Goal: Use online tool/utility

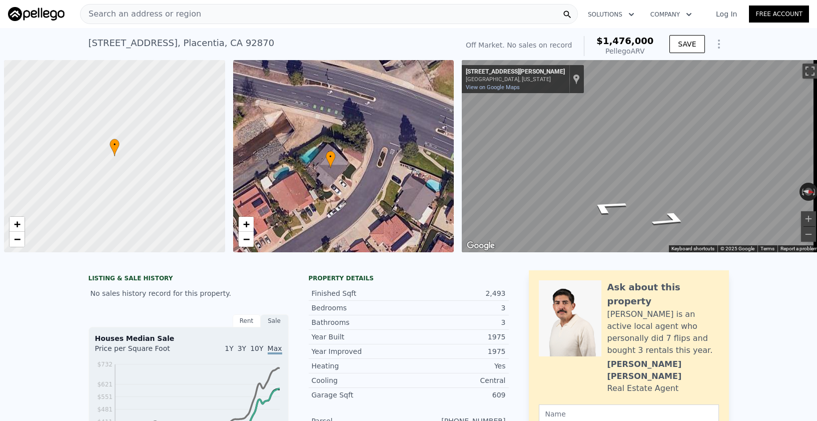
scroll to position [0, 4]
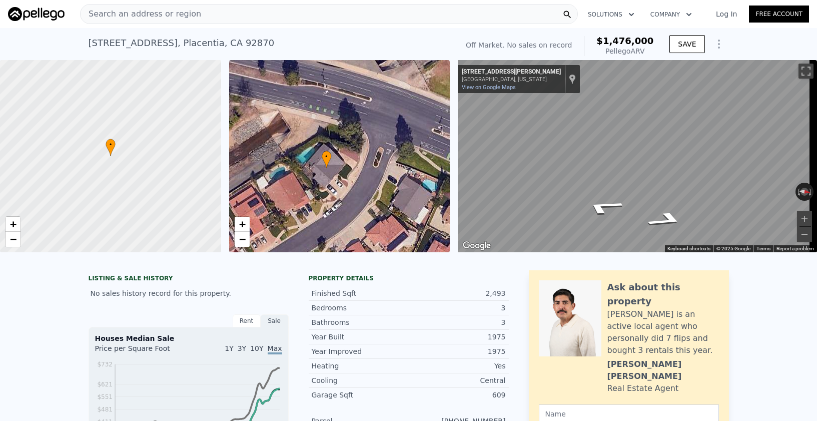
checkbox input "false"
checkbox input "true"
type input "$ 1,465,000"
type input "$ 30,001"
drag, startPoint x: 599, startPoint y: 41, endPoint x: 640, endPoint y: 37, distance: 41.7
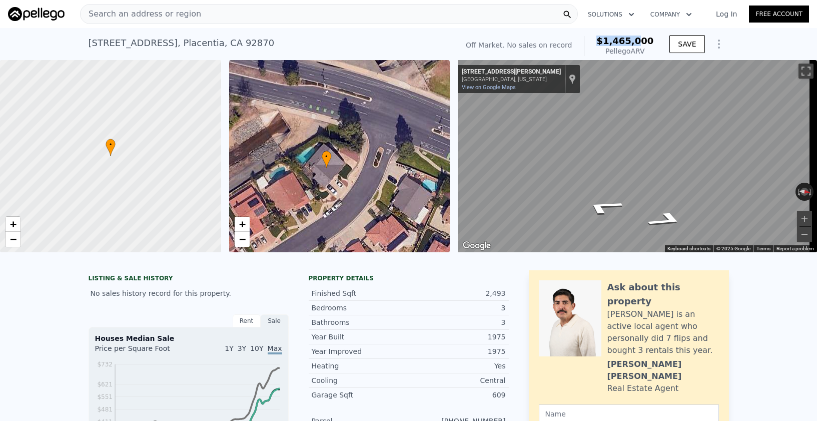
click at [640, 37] on div "$1,465,000 Pellego ARV" at bounding box center [619, 46] width 70 height 20
click at [636, 38] on span "$1,465,000" at bounding box center [624, 41] width 57 height 11
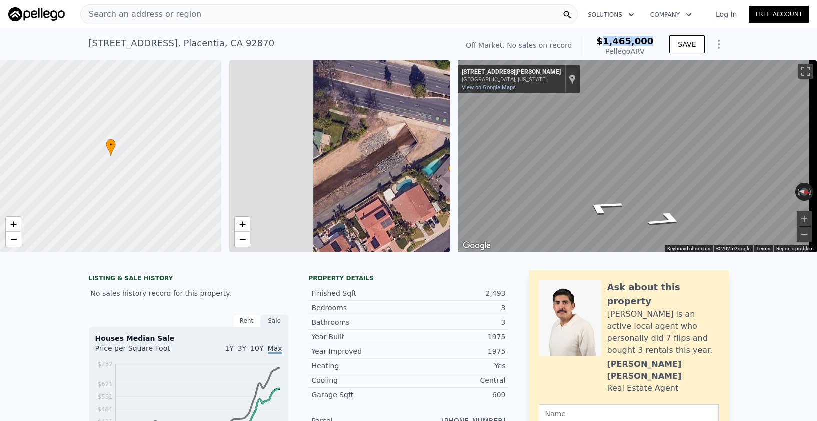
drag, startPoint x: 440, startPoint y: 172, endPoint x: 338, endPoint y: 177, distance: 102.2
click at [440, 175] on div "• + −" at bounding box center [339, 156] width 221 height 192
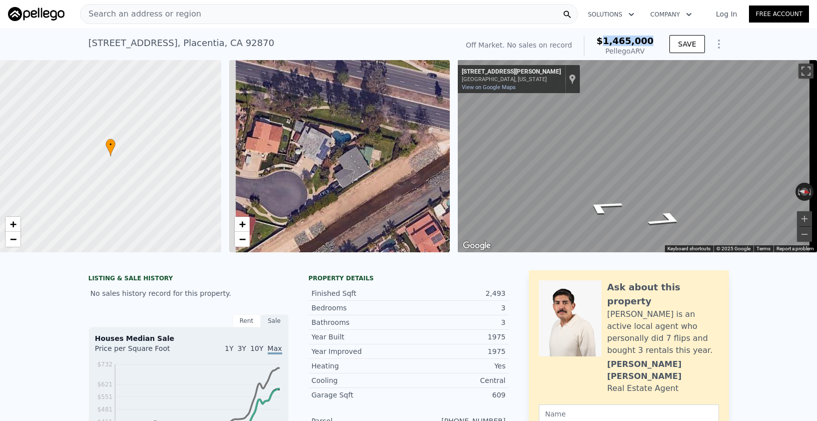
drag, startPoint x: 385, startPoint y: 188, endPoint x: 392, endPoint y: 191, distance: 7.0
click at [392, 191] on div "• + −" at bounding box center [339, 156] width 221 height 192
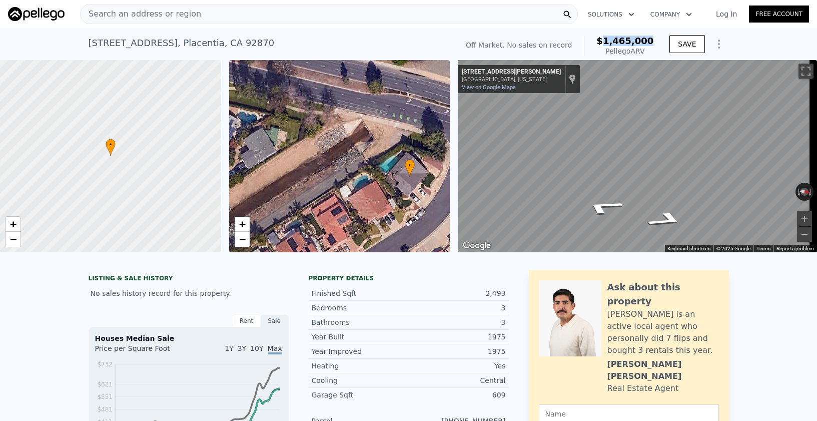
drag, startPoint x: 395, startPoint y: 196, endPoint x: 294, endPoint y: 174, distance: 103.3
click at [294, 174] on div "• + −" at bounding box center [339, 156] width 221 height 192
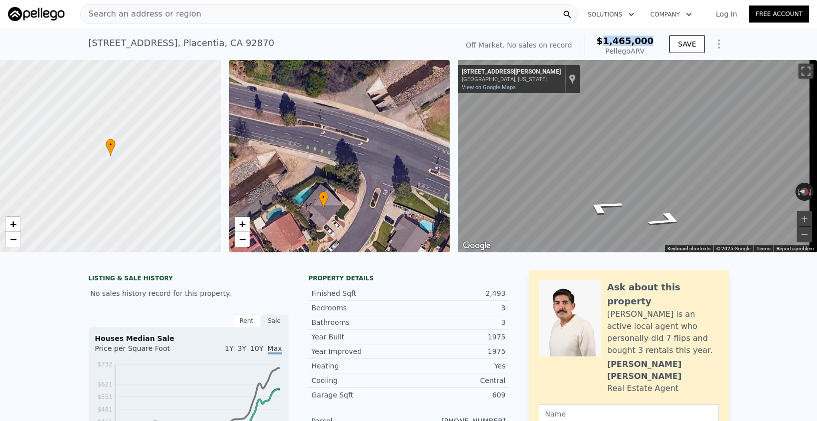
drag, startPoint x: 315, startPoint y: 189, endPoint x: 267, endPoint y: 182, distance: 48.5
click at [267, 182] on div "• + −" at bounding box center [339, 156] width 221 height 192
drag, startPoint x: 373, startPoint y: 158, endPoint x: 329, endPoint y: 188, distance: 53.5
click at [326, 190] on div "• + −" at bounding box center [339, 156] width 221 height 192
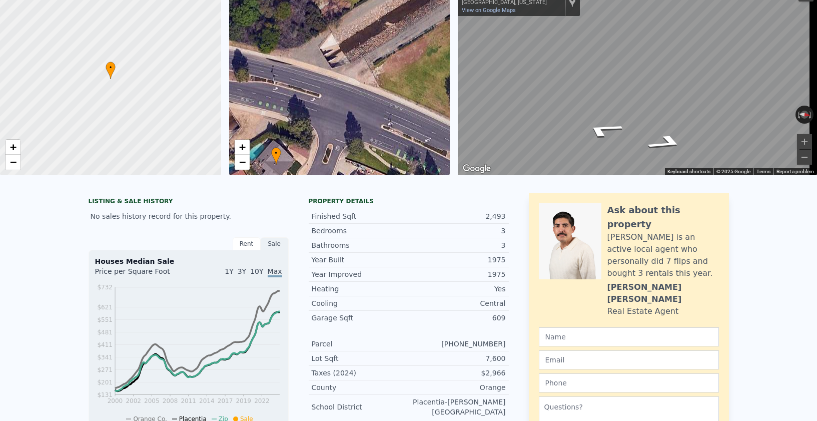
scroll to position [4, 0]
